Goal: Task Accomplishment & Management: Manage account settings

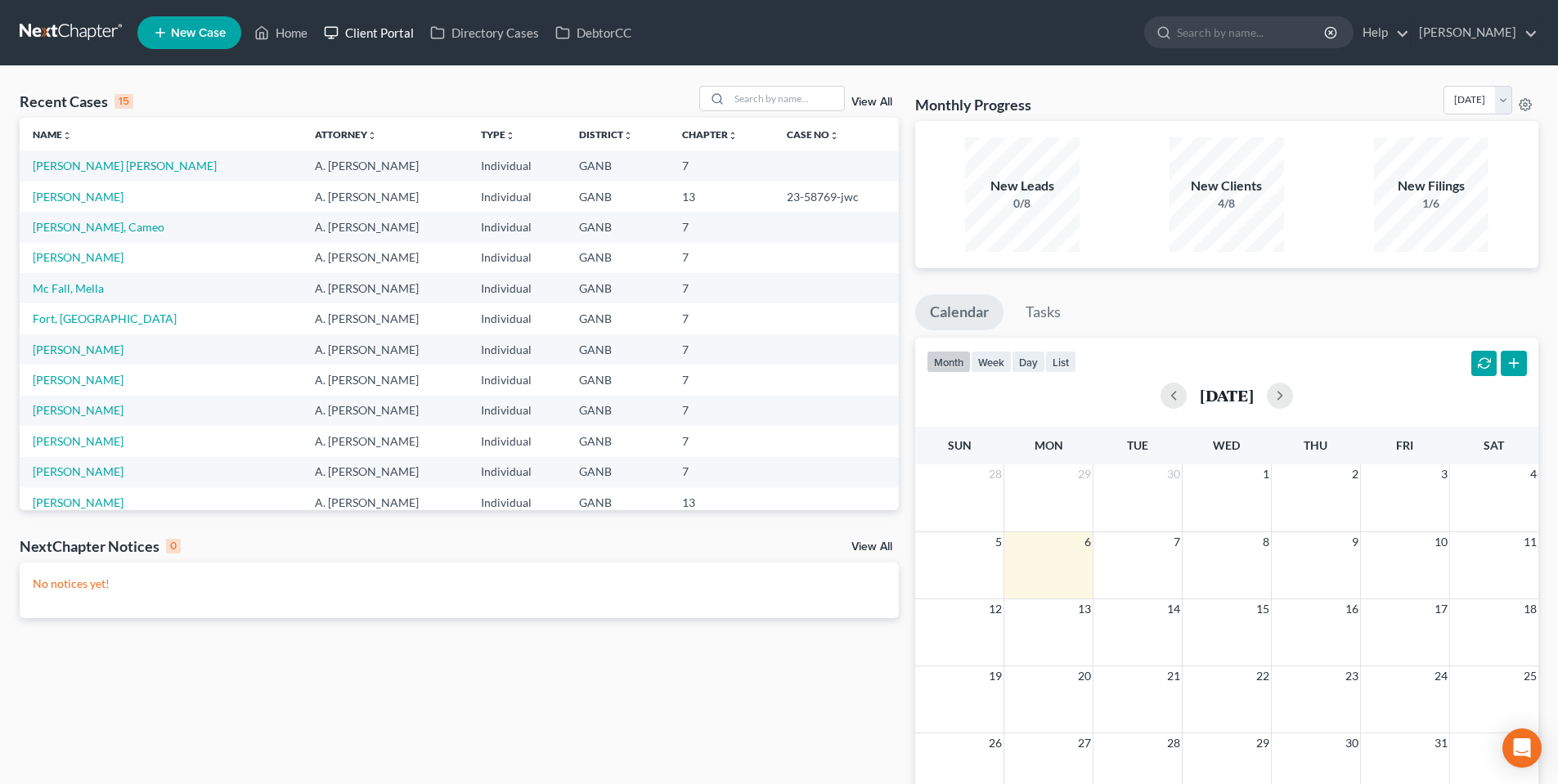
click at [378, 37] on link "Client Portal" at bounding box center [368, 32] width 107 height 30
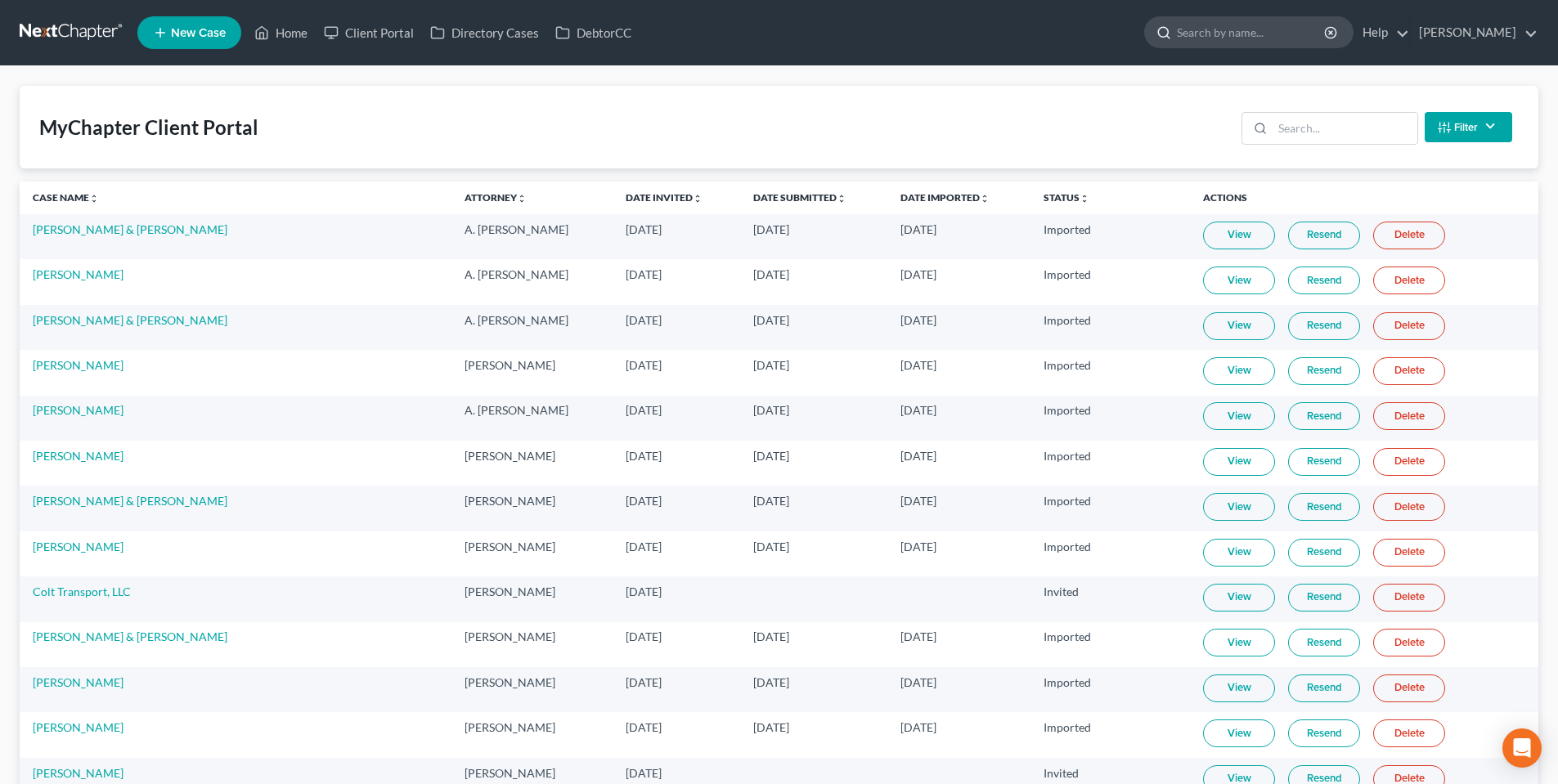
click at [1238, 33] on input "search" at bounding box center [1252, 32] width 150 height 31
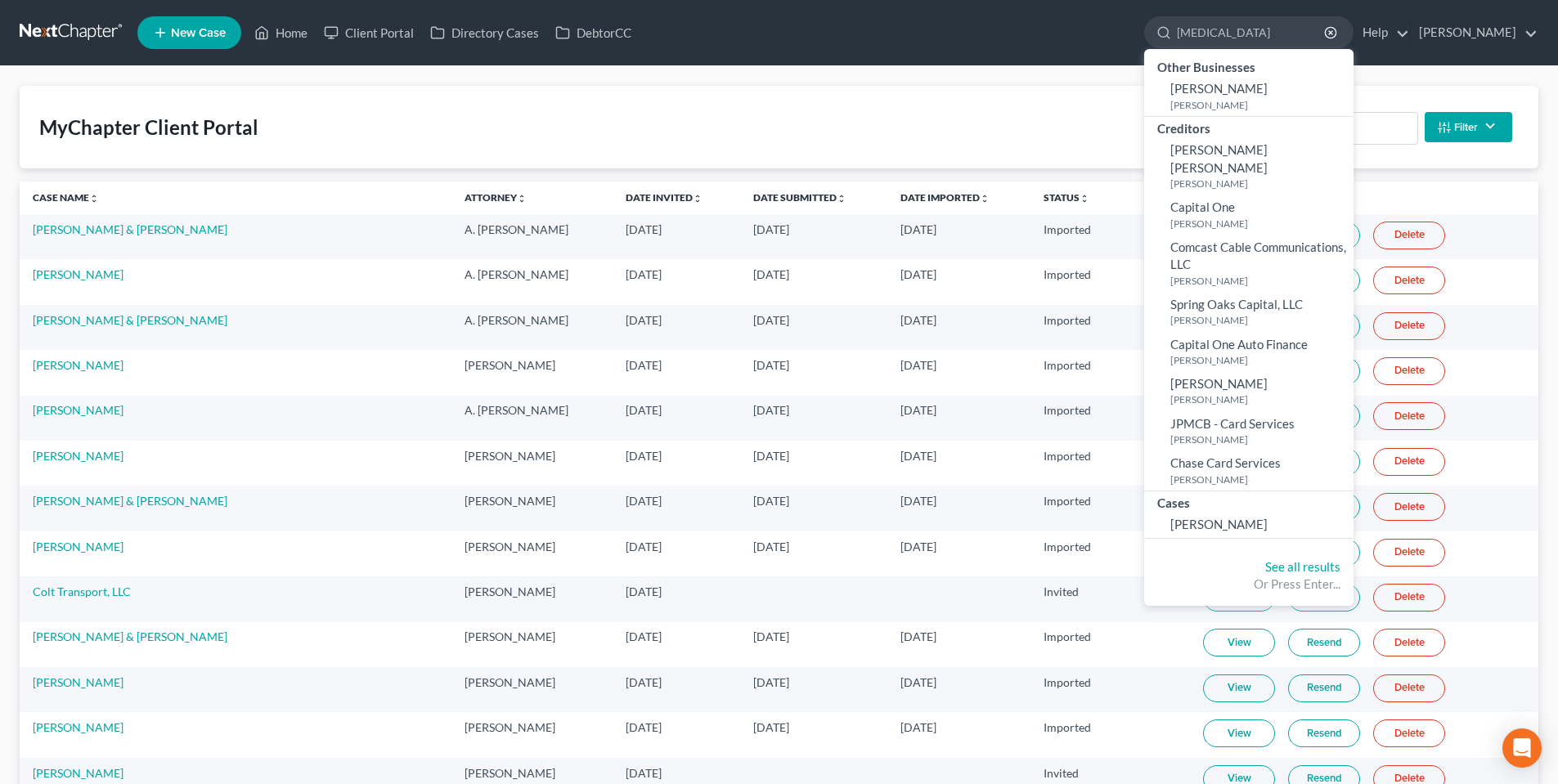
type input "[MEDICAL_DATA]"
click at [1009, 123] on div "MyChapter Client Portal Filter Status Filter... Invited In Progress Ready To Re…" at bounding box center [779, 127] width 1519 height 83
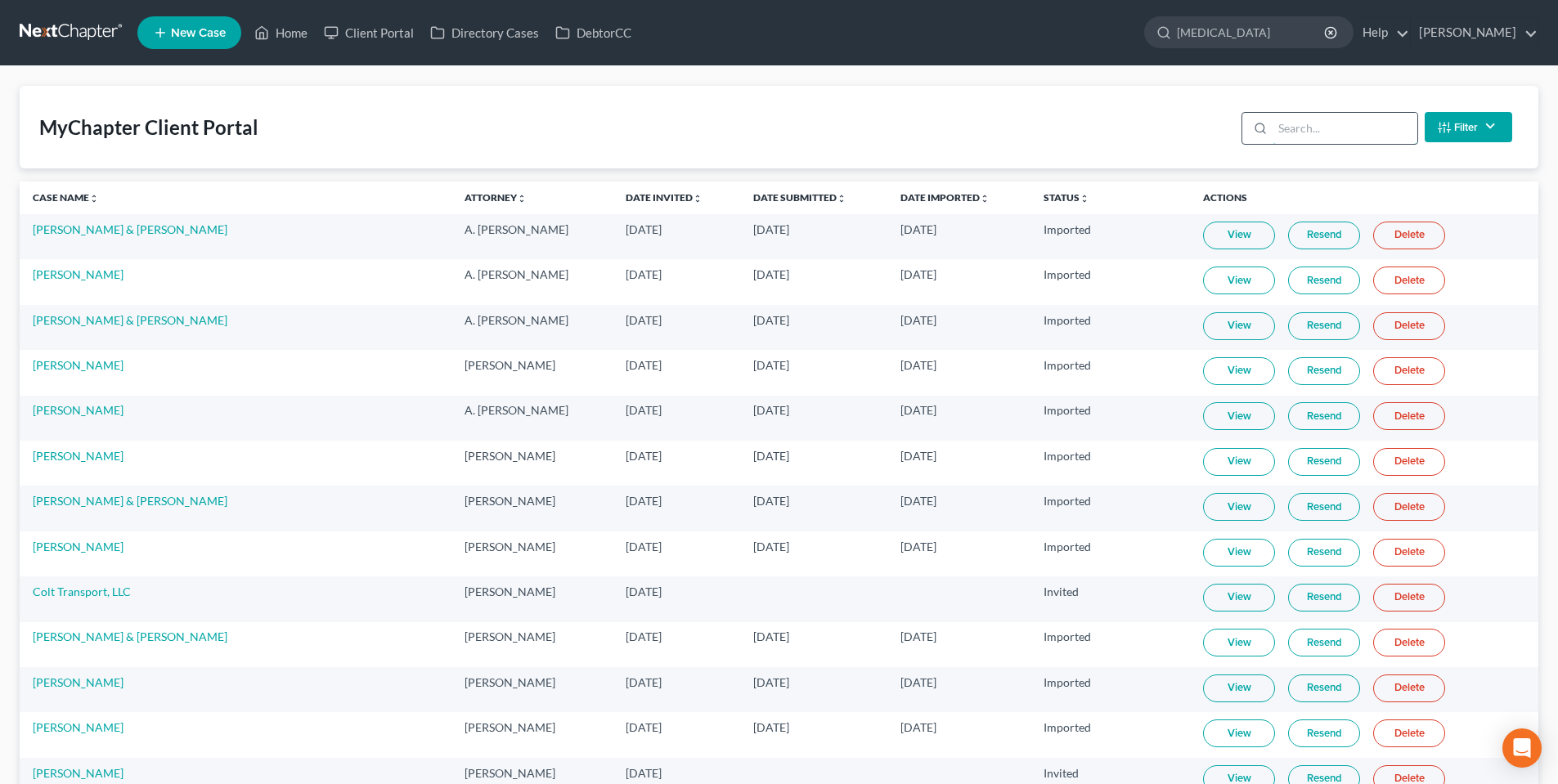
click at [1284, 118] on input "search" at bounding box center [1345, 128] width 145 height 31
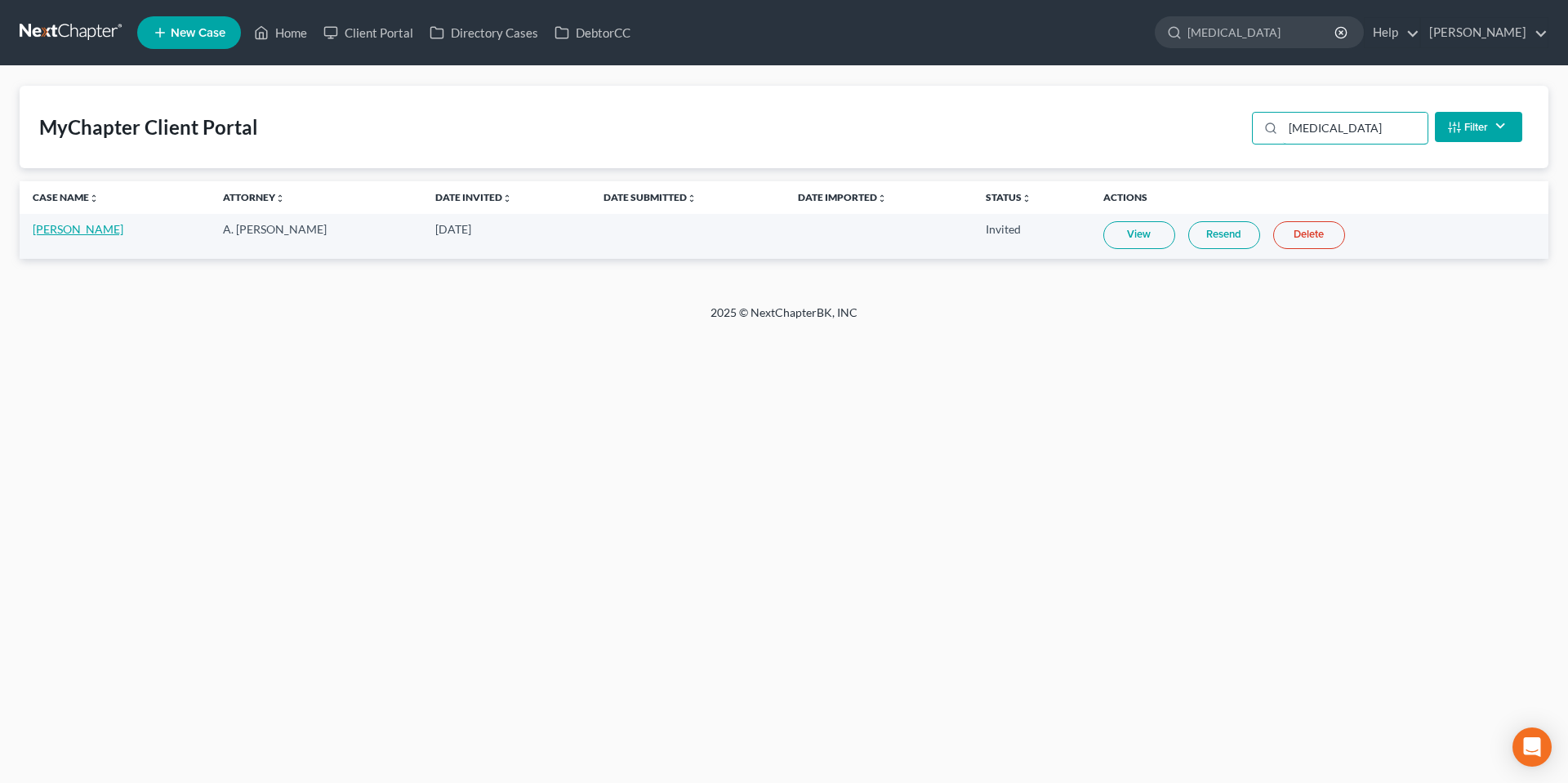
type input "[MEDICAL_DATA]"
click at [54, 223] on link "[PERSON_NAME]" at bounding box center [77, 229] width 91 height 14
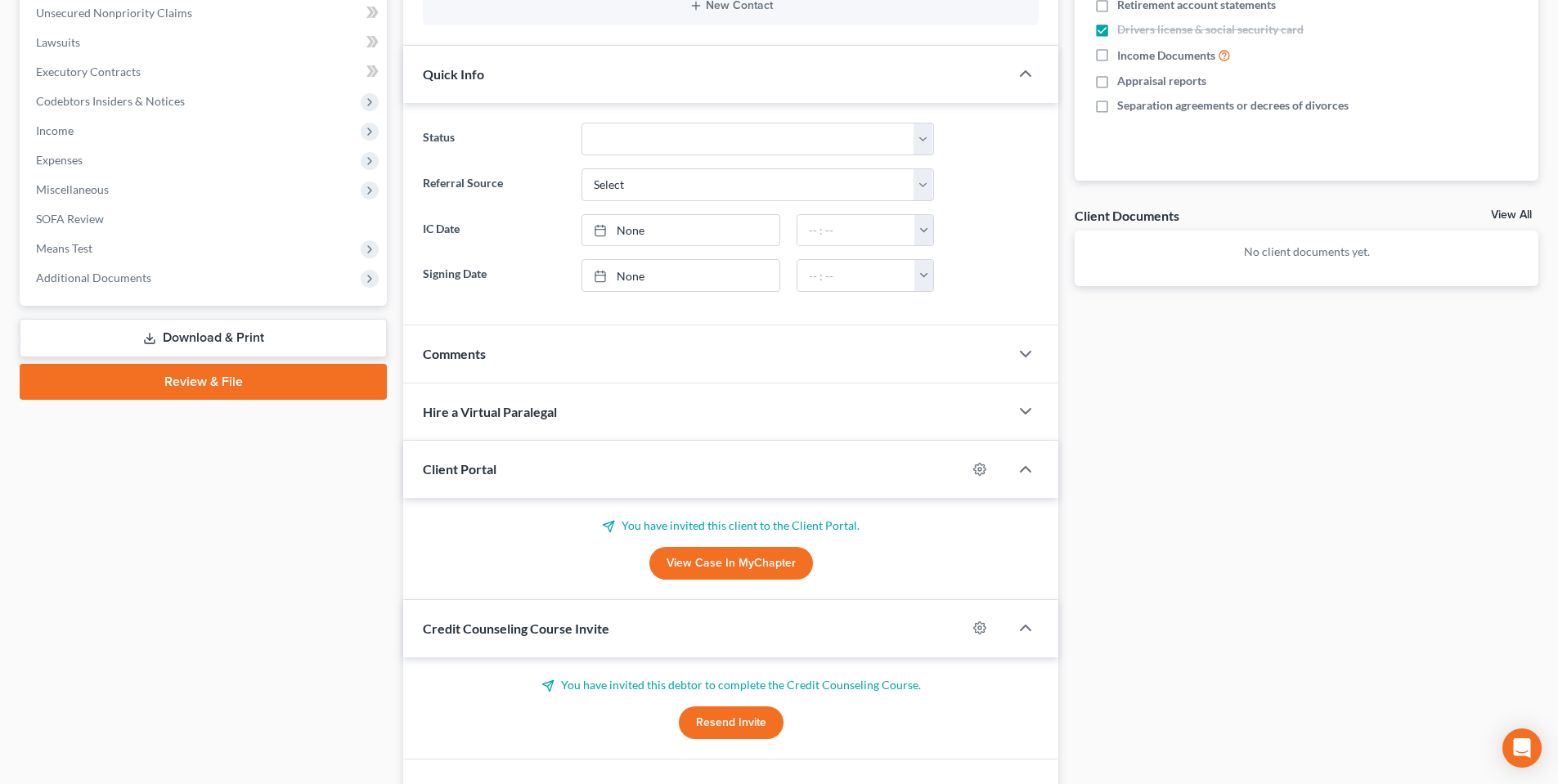
scroll to position [409, 0]
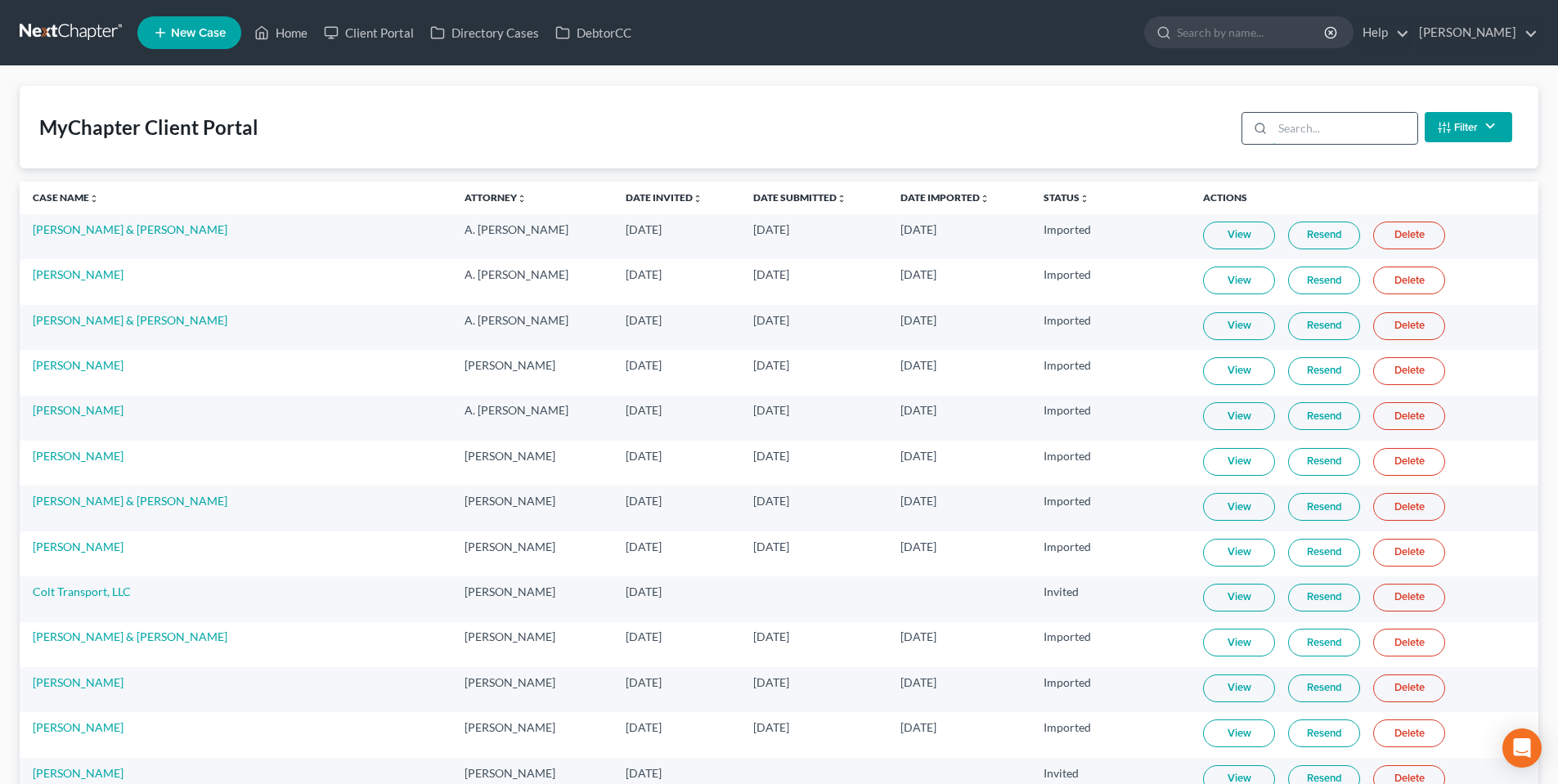
click at [1332, 131] on input "search" at bounding box center [1345, 128] width 145 height 31
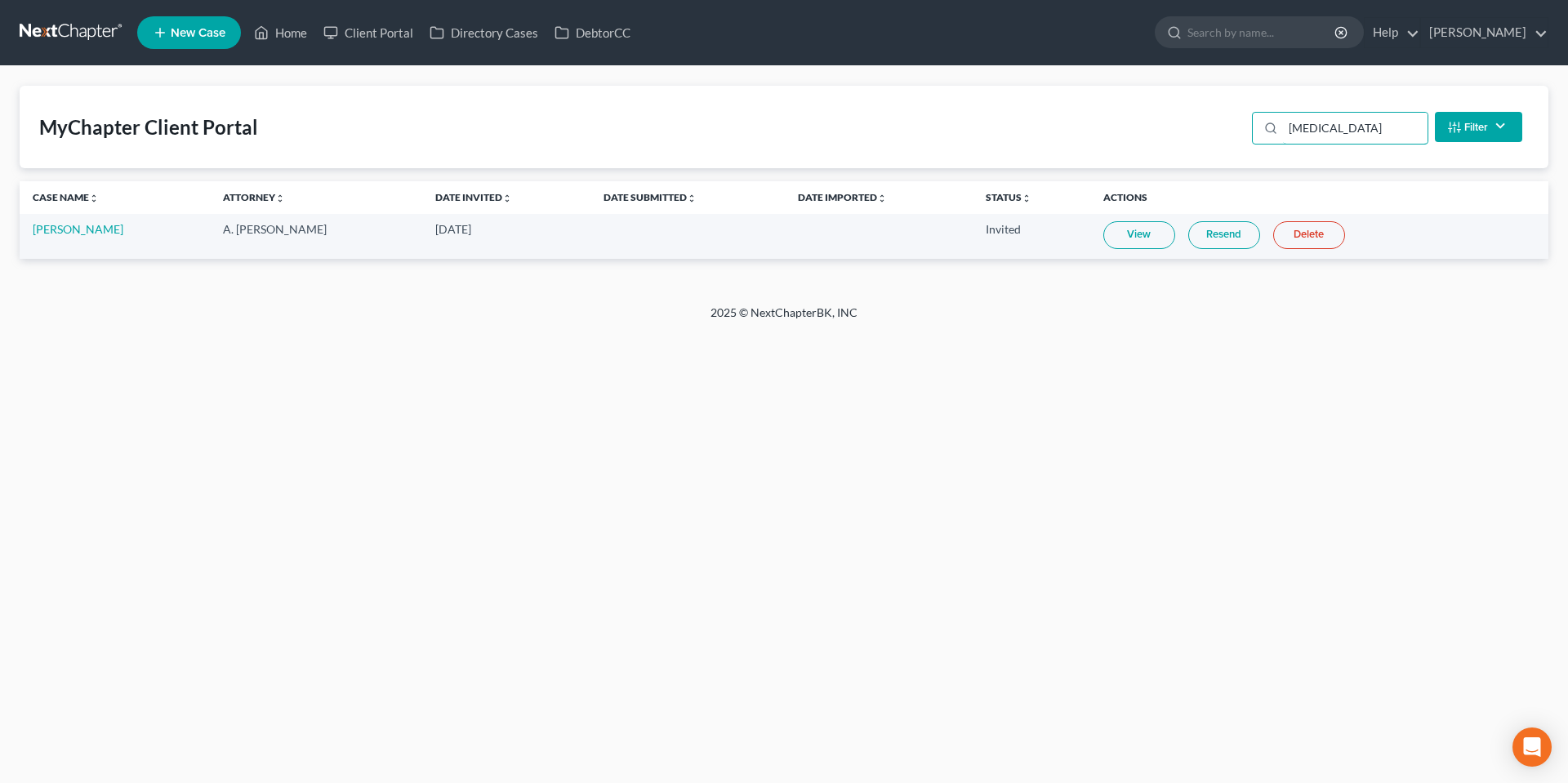
type input "[MEDICAL_DATA]"
click at [1205, 237] on link "Resend" at bounding box center [1224, 235] width 72 height 28
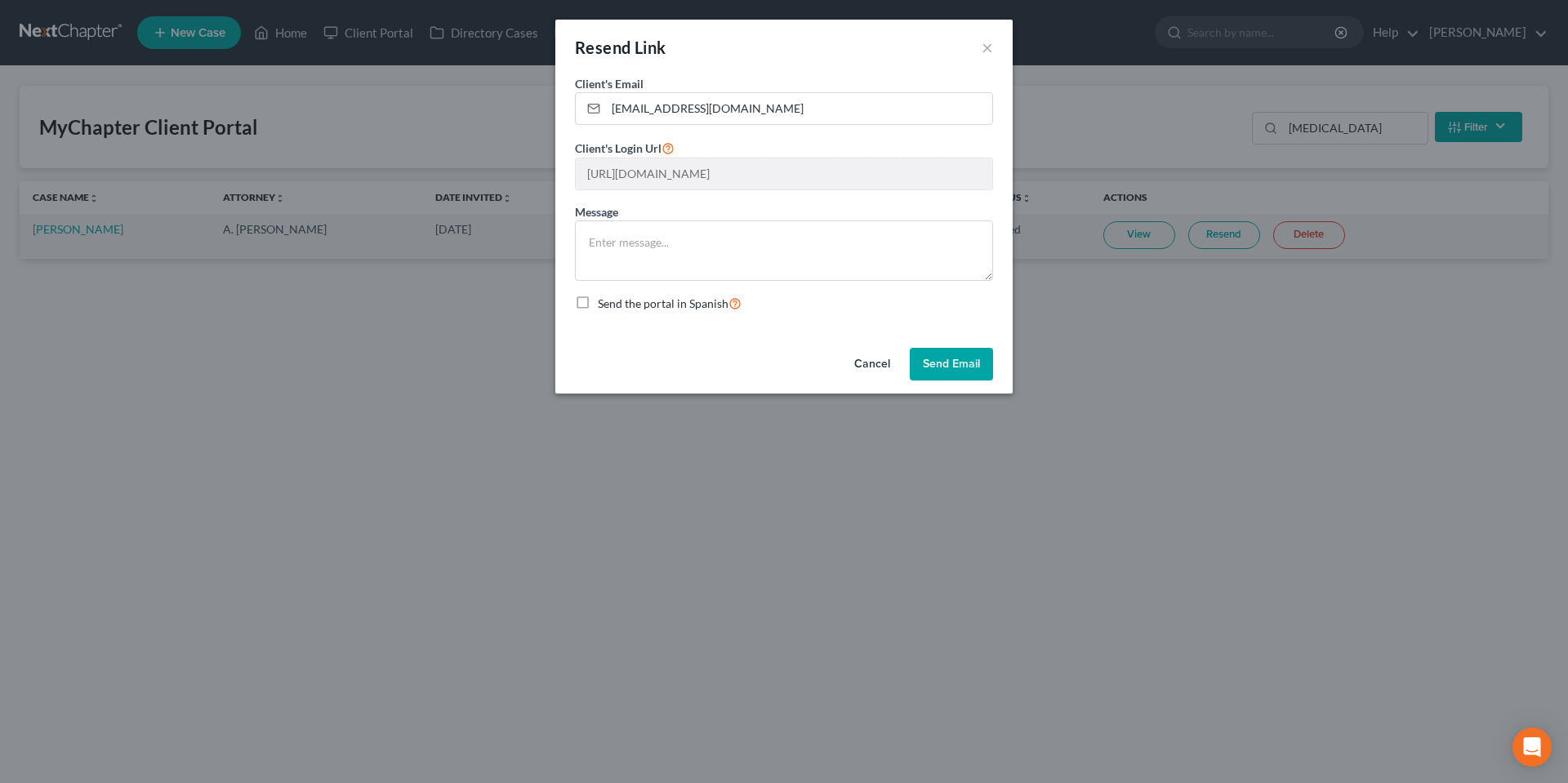
click at [957, 365] on button "Send Email" at bounding box center [952, 364] width 83 height 32
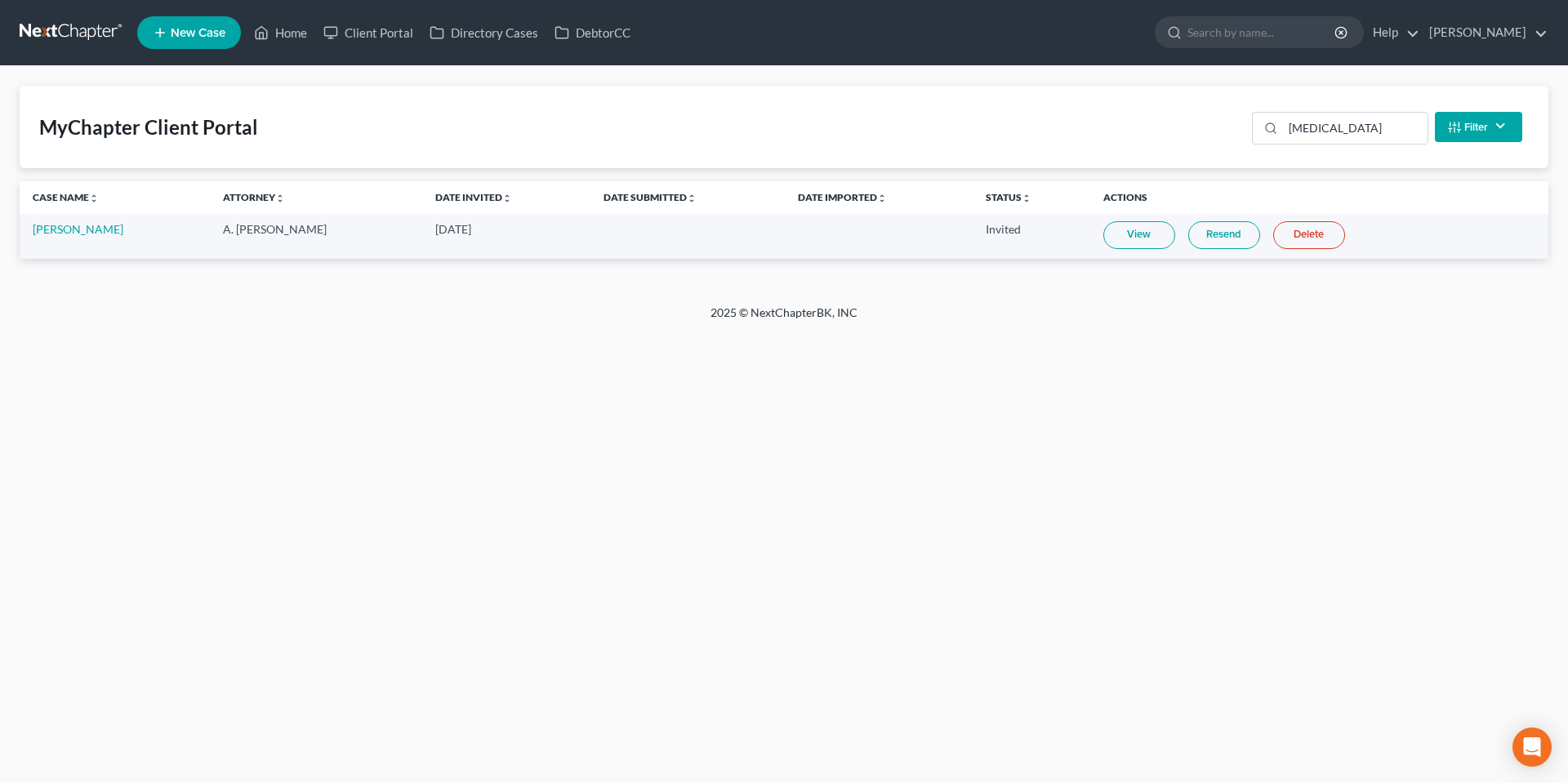
click at [52, 32] on link at bounding box center [72, 32] width 105 height 30
